Goal: Task Accomplishment & Management: Manage account settings

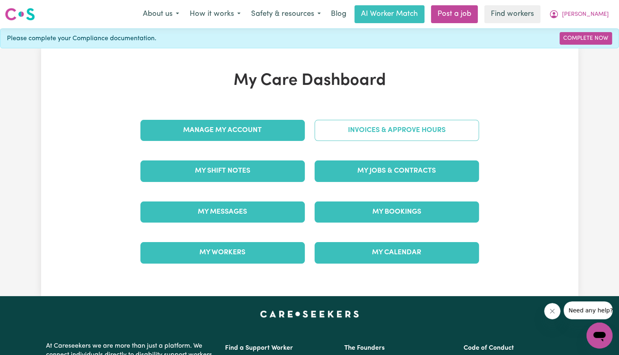
click at [434, 126] on link "Invoices & Approve Hours" at bounding box center [396, 130] width 164 height 21
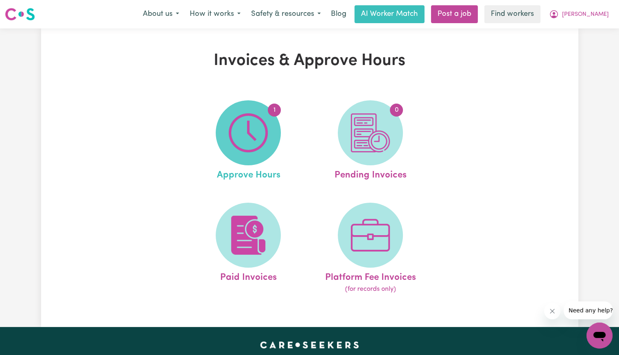
click at [267, 144] on img at bounding box center [248, 132] width 39 height 39
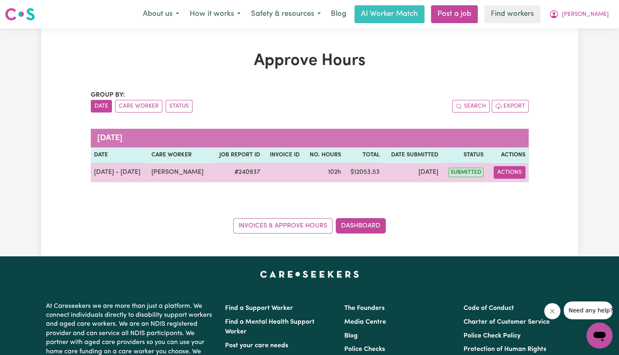
click at [502, 174] on button "Actions" at bounding box center [509, 172] width 32 height 13
click at [504, 195] on icon "View job report 240937" at bounding box center [504, 191] width 7 height 7
select select "pm"
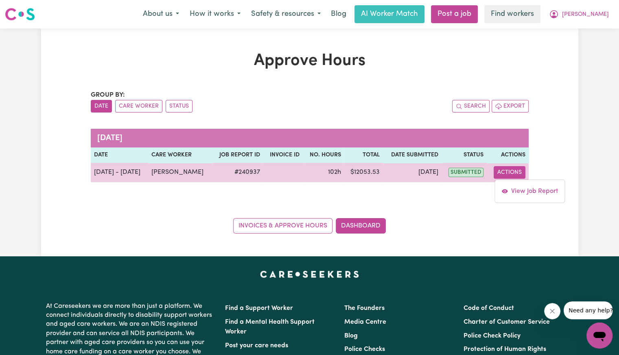
select select "pm"
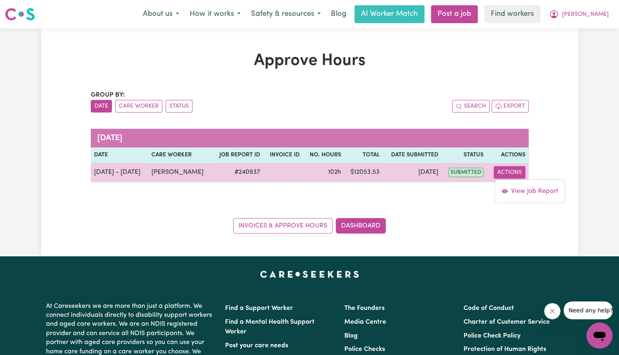
select select "pm"
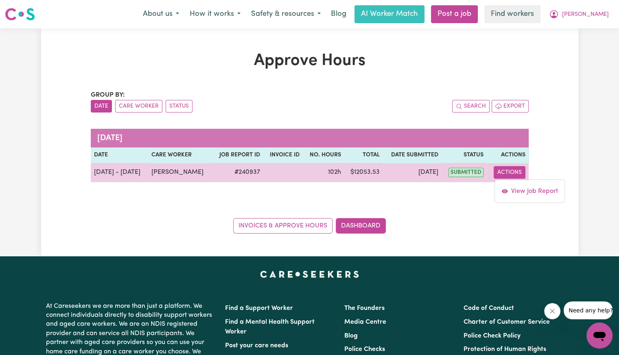
select select "pm"
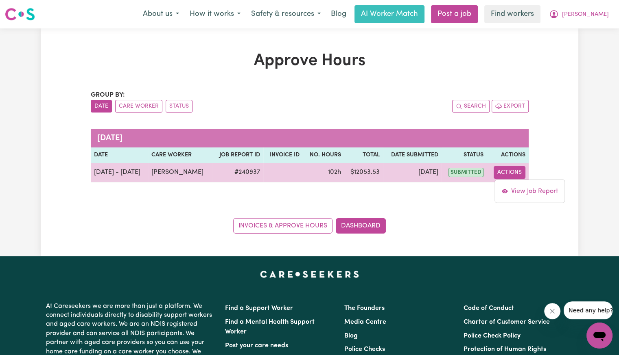
select select "pm"
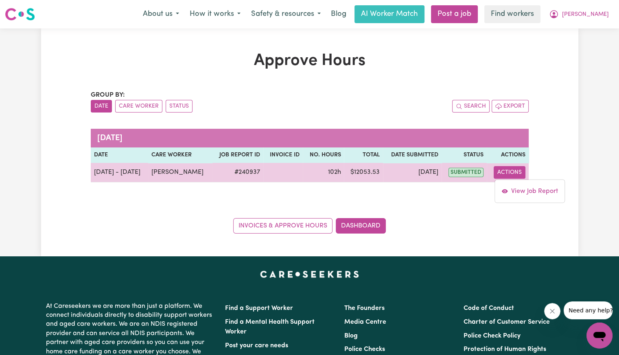
select select "pm"
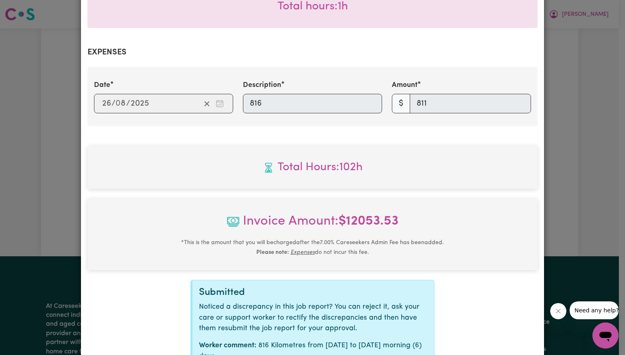
scroll to position [1734, 0]
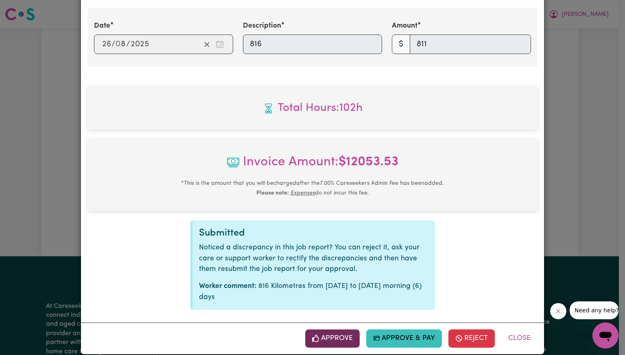
click at [330, 331] on button "Approve" at bounding box center [332, 339] width 54 height 18
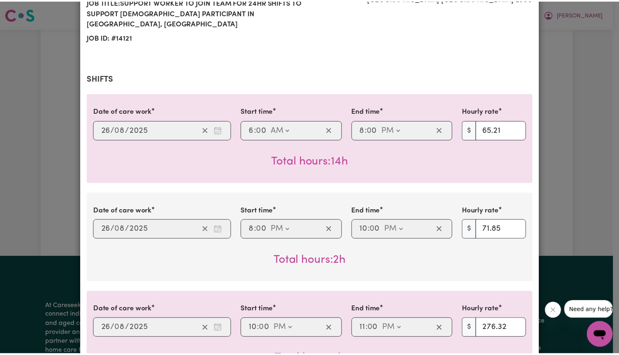
scroll to position [0, 0]
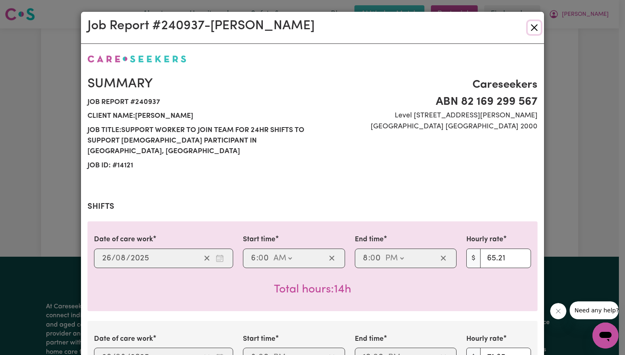
click at [530, 27] on button "Close" at bounding box center [533, 27] width 13 height 13
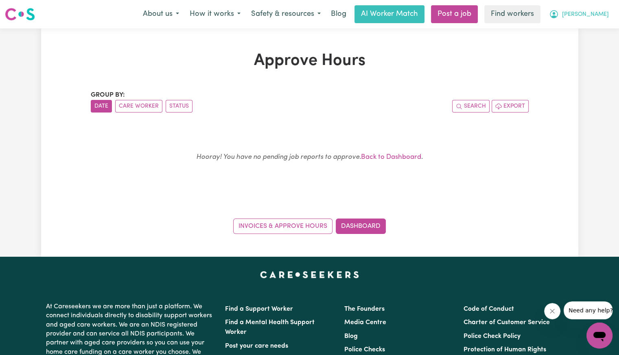
click at [603, 16] on span "[PERSON_NAME]" at bounding box center [585, 14] width 47 height 9
click at [594, 43] on link "Logout" at bounding box center [581, 46] width 64 height 15
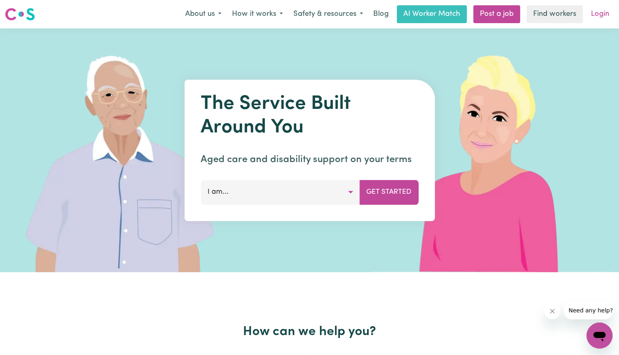
click at [604, 15] on link "Login" at bounding box center [600, 14] width 28 height 18
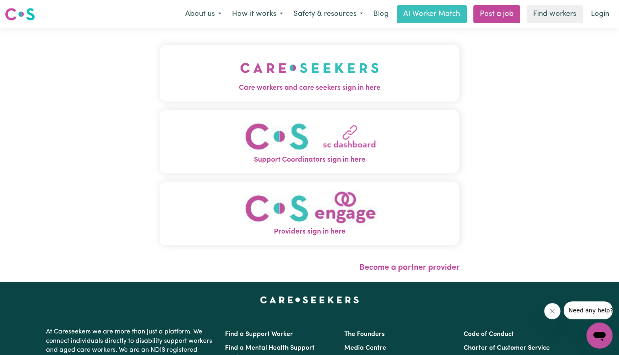
click at [220, 101] on button "Care workers and care seekers sign in here" at bounding box center [309, 73] width 300 height 57
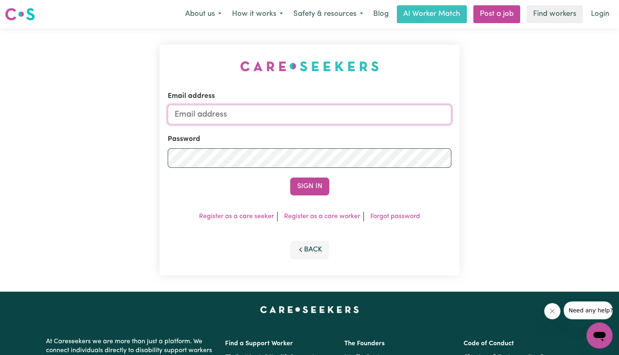
click at [239, 111] on input "Email address" at bounding box center [309, 115] width 283 height 20
type input "[EMAIL_ADDRESS][DOMAIN_NAME]"
click at [290, 178] on button "Sign In" at bounding box center [309, 187] width 39 height 18
